Goal: Task Accomplishment & Management: Complete application form

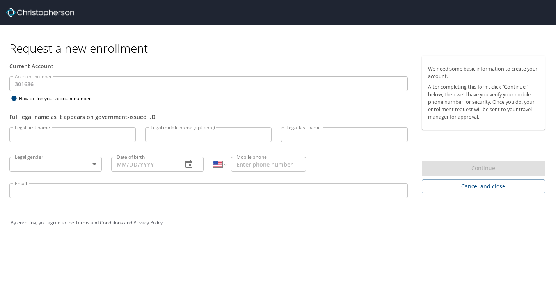
select select "US"
click at [58, 134] on input "Legal first name" at bounding box center [72, 134] width 126 height 15
type input "[PERSON_NAME]"
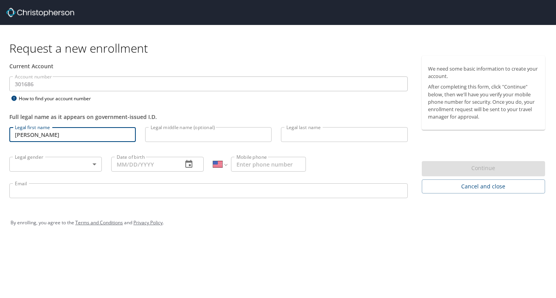
type input "CROWSHOE"
type input "[PHONE_NUMBER]"
click at [72, 162] on body "Request a new enrollment Current Account Account number 301686 Account number H…" at bounding box center [278, 149] width 556 height 298
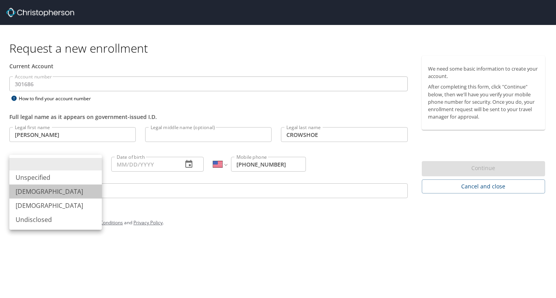
click at [70, 188] on li "[DEMOGRAPHIC_DATA]" at bounding box center [55, 191] width 92 height 14
type input "[DEMOGRAPHIC_DATA]"
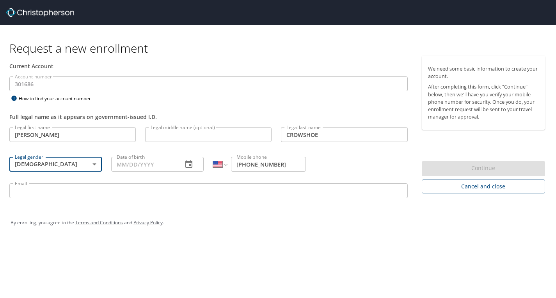
click at [131, 163] on input "Date of birth" at bounding box center [143, 164] width 65 height 15
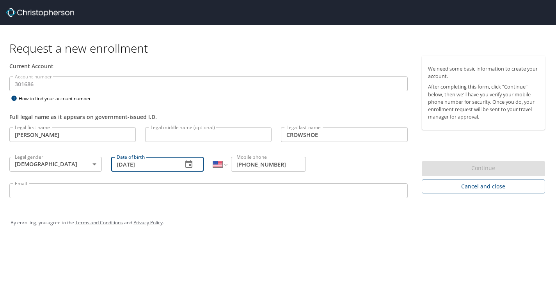
type input "[DATE]"
click at [108, 193] on input "Email" at bounding box center [208, 190] width 398 height 15
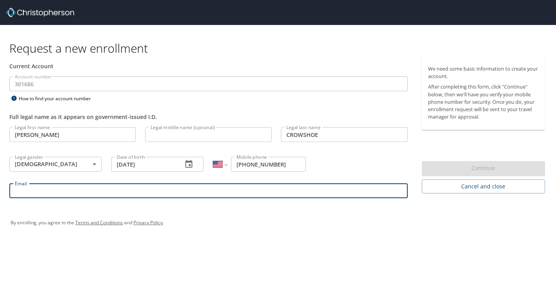
type input "[EMAIL_ADDRESS][DOMAIN_NAME]"
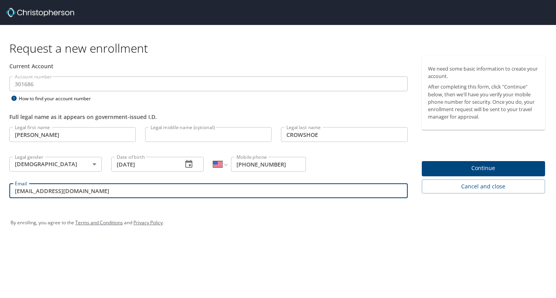
click at [87, 136] on input "[PERSON_NAME]" at bounding box center [72, 134] width 126 height 15
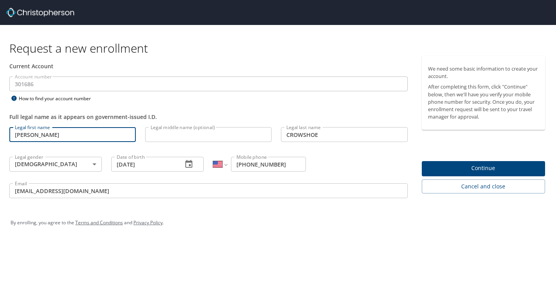
click at [87, 136] on input "[PERSON_NAME]" at bounding box center [72, 134] width 126 height 15
type input "j"
type input "[PERSON_NAME]"
click at [292, 133] on input "CROWSHOE" at bounding box center [344, 134] width 126 height 15
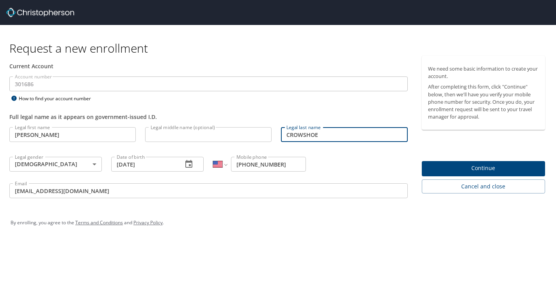
click at [292, 133] on input "CROWSHOE" at bounding box center [344, 134] width 126 height 15
type input "CrowShoe"
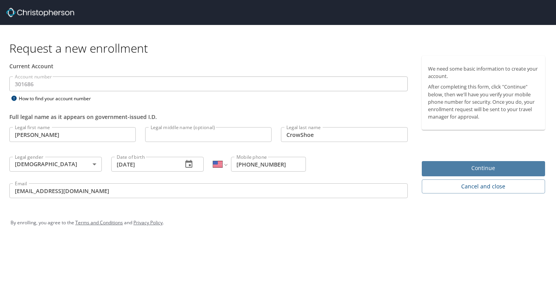
click at [491, 167] on span "Continue" at bounding box center [483, 168] width 111 height 10
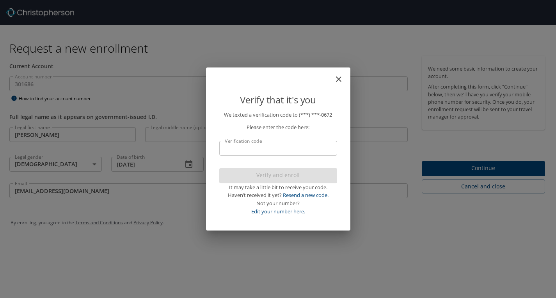
click at [298, 154] on input "Verification code" at bounding box center [278, 148] width 118 height 15
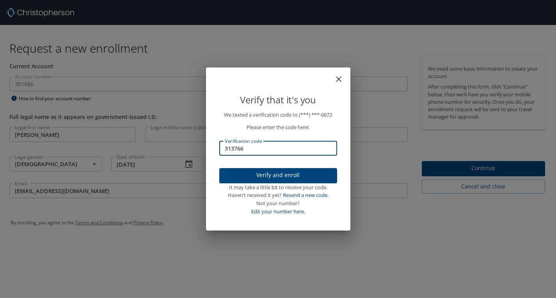
type input "313766"
click at [316, 178] on span "Verify and enroll" at bounding box center [277, 175] width 105 height 10
